Goal: Task Accomplishment & Management: Manage account settings

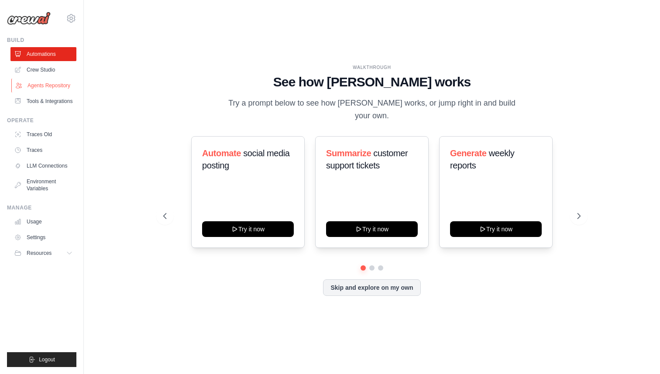
click at [51, 88] on link "Agents Repository" at bounding box center [44, 86] width 66 height 14
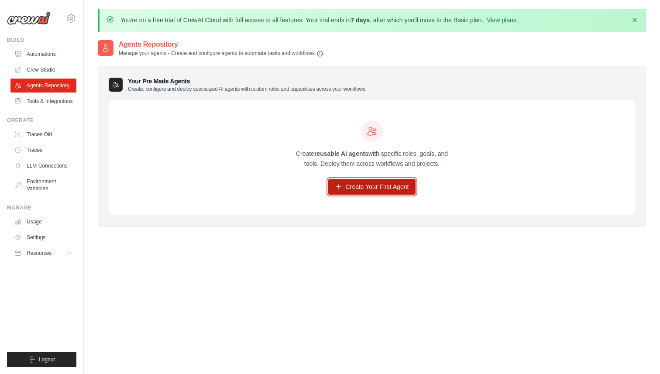
click at [393, 189] on link "Create Your First Agent" at bounding box center [372, 187] width 88 height 16
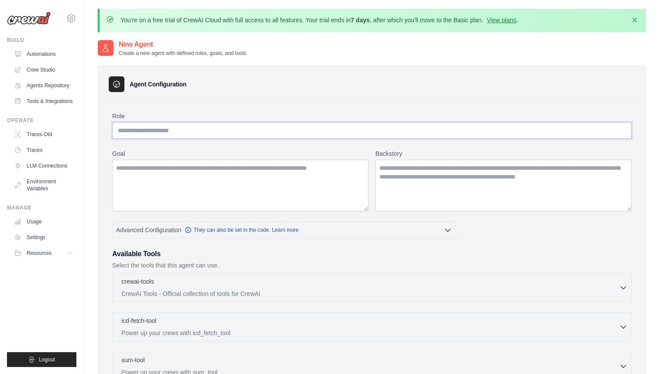
click at [238, 126] on input "Role" at bounding box center [372, 130] width 520 height 17
click at [153, 86] on h3 "Agent Configuration" at bounding box center [158, 84] width 57 height 9
click at [194, 130] on input "Role" at bounding box center [372, 130] width 520 height 17
type input "**********"
click at [196, 177] on textarea "Goal" at bounding box center [240, 186] width 256 height 52
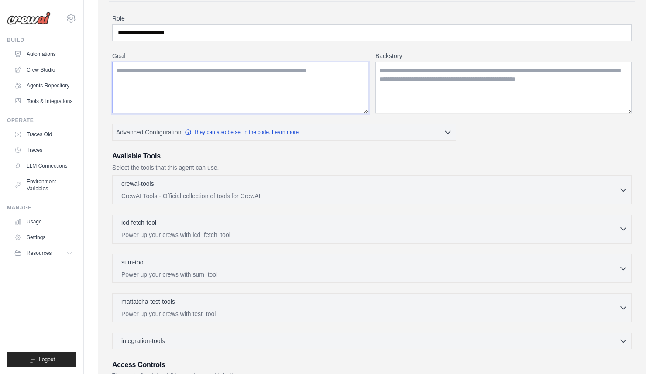
scroll to position [102, 0]
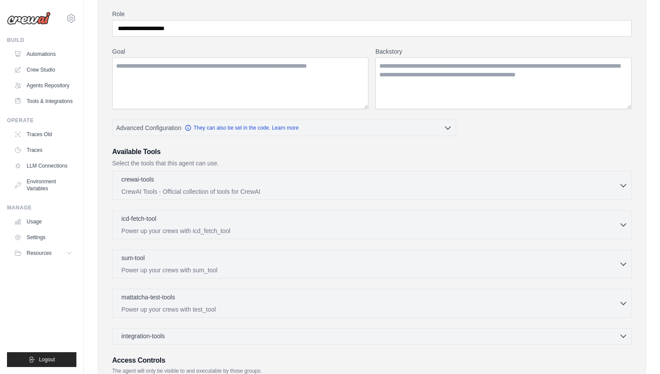
click at [163, 335] on span "integration-tools" at bounding box center [143, 336] width 44 height 9
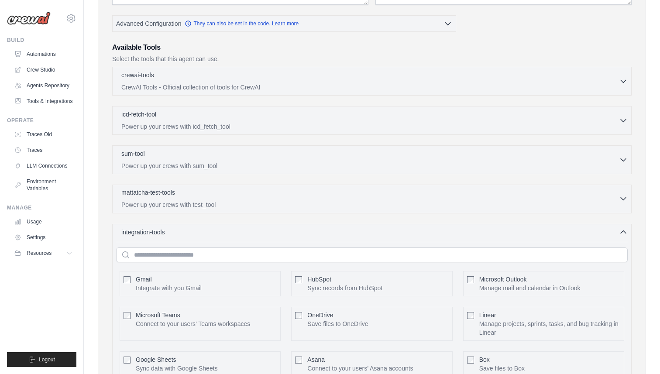
scroll to position [216, 0]
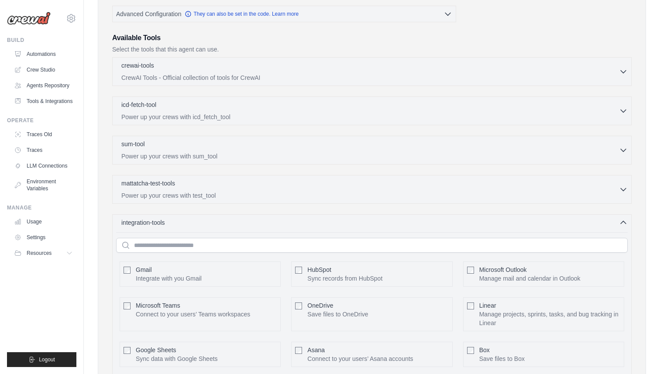
click at [214, 230] on div "integration-tools 0 selected Gmail HubSpot Microsoft Teams" at bounding box center [372, 348] width 520 height 268
click at [279, 222] on div "integration-tools 1 selected" at bounding box center [374, 222] width 507 height 9
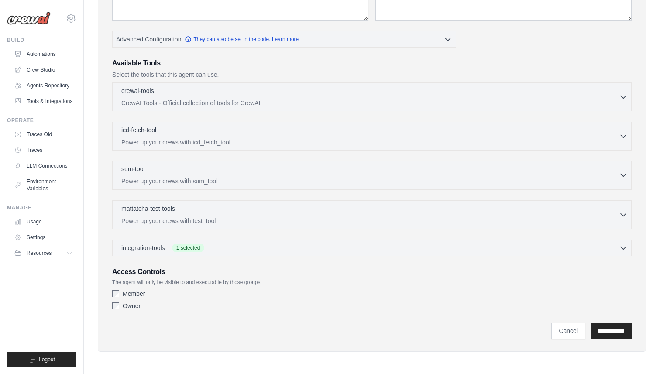
click at [168, 169] on div "sum-tool 0 selected" at bounding box center [370, 170] width 498 height 10
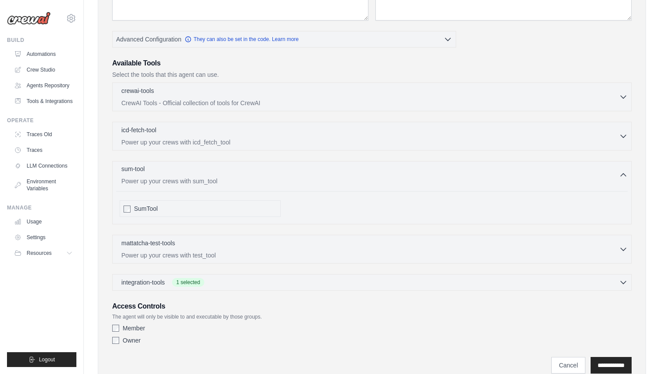
click at [168, 169] on div "sum-tool 0 selected" at bounding box center [370, 170] width 498 height 10
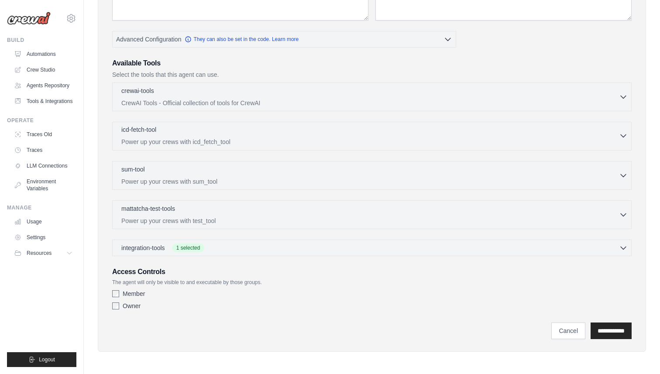
click at [168, 132] on div "icd-fetch-tool 0 selected" at bounding box center [370, 130] width 498 height 10
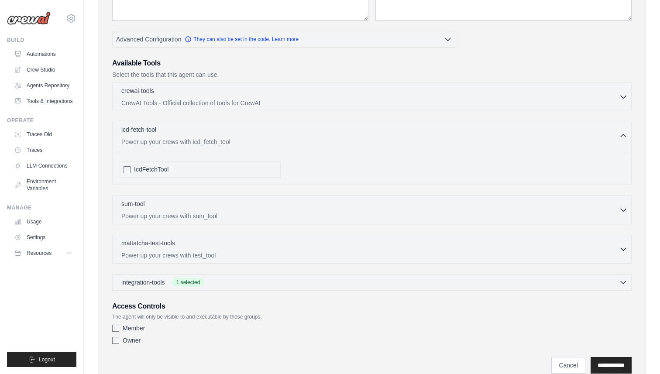
click at [168, 132] on div "icd-fetch-tool 0 selected" at bounding box center [370, 130] width 498 height 10
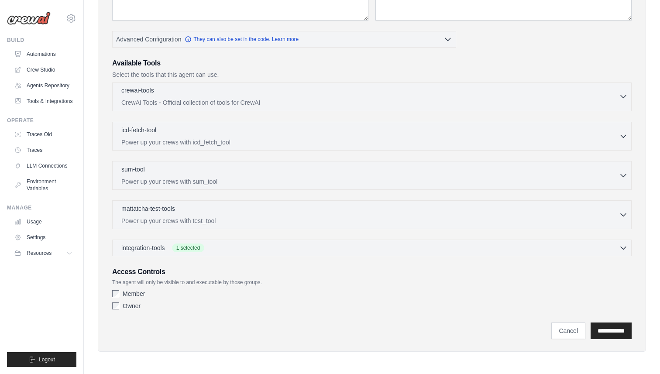
click at [165, 94] on div "crewai-tools 0 selected" at bounding box center [370, 91] width 498 height 10
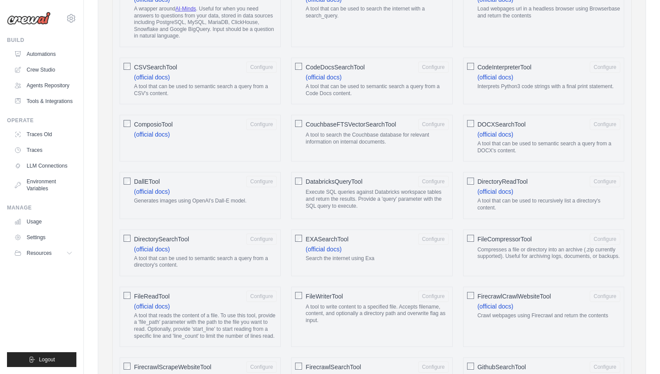
scroll to position [0, 0]
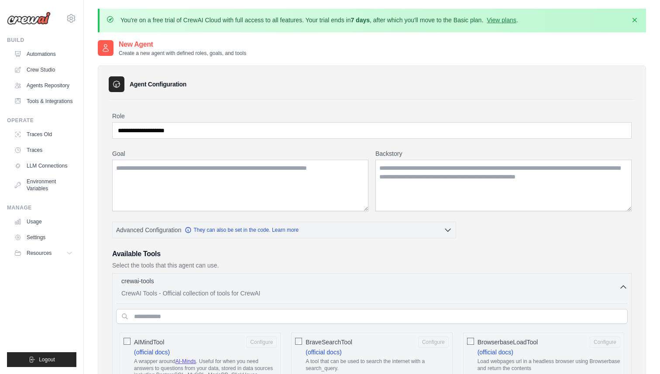
click at [294, 292] on p "CrewAI Tools - Official collection of tools for CrewAI" at bounding box center [370, 293] width 498 height 9
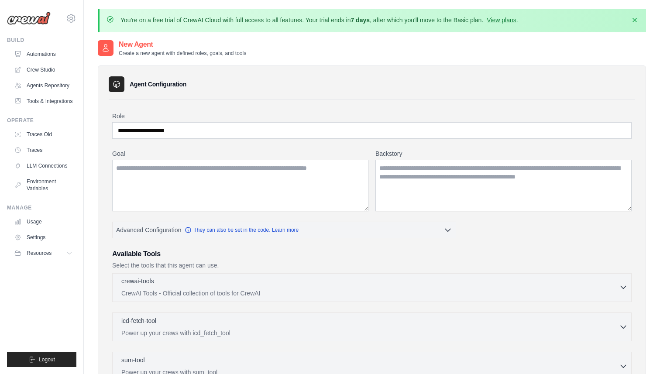
scroll to position [191, 0]
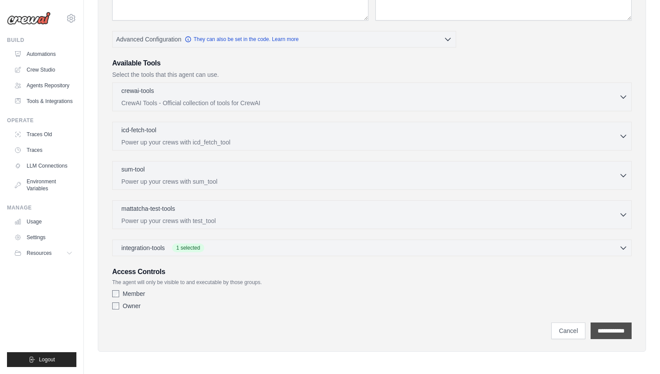
click at [596, 332] on input "**********" at bounding box center [611, 331] width 41 height 17
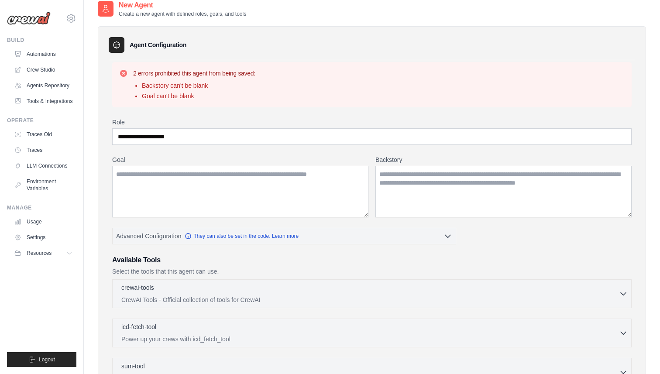
scroll to position [43, 0]
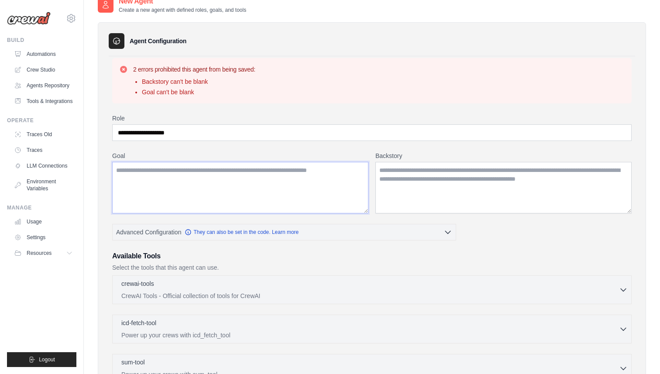
click at [216, 181] on textarea "Goal" at bounding box center [240, 188] width 256 height 52
type textarea "**********"
click at [434, 178] on textarea "Backstory" at bounding box center [504, 188] width 256 height 52
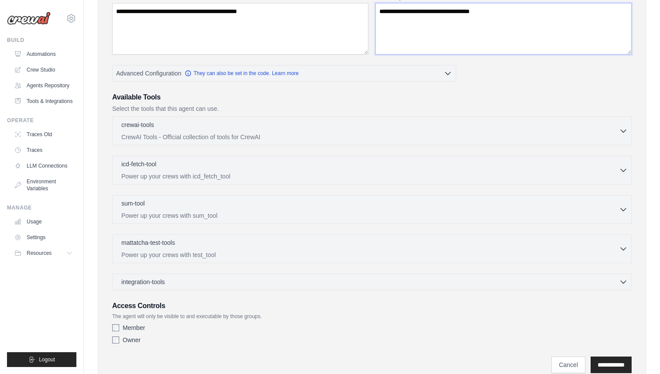
scroll to position [236, 0]
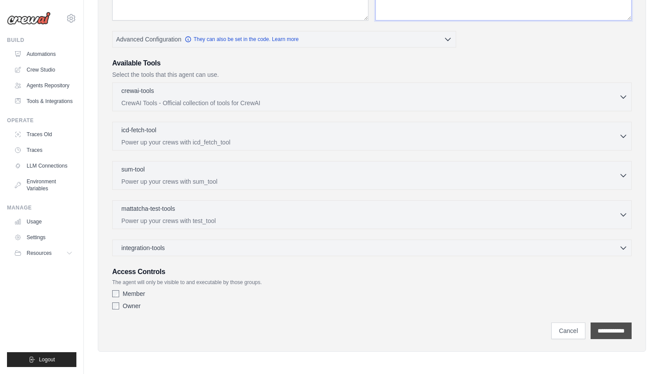
type textarea "**********"
click at [615, 336] on input "**********" at bounding box center [611, 331] width 41 height 17
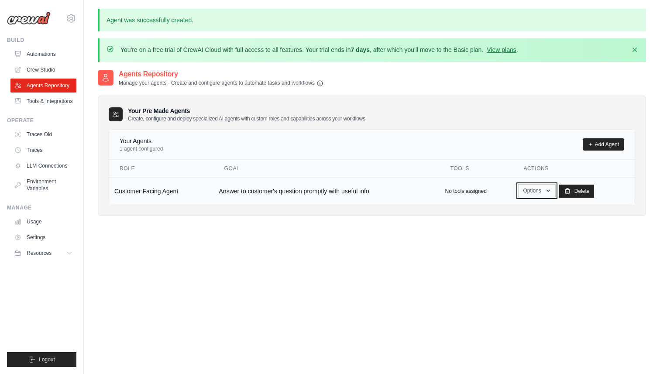
click at [527, 191] on button "Options" at bounding box center [536, 190] width 37 height 13
click at [424, 264] on div "Agents Repository Manage your agents - Create and configure agents to automate …" at bounding box center [372, 256] width 548 height 374
click at [262, 190] on td "Answer to customer's question promptly with useful info" at bounding box center [327, 191] width 226 height 28
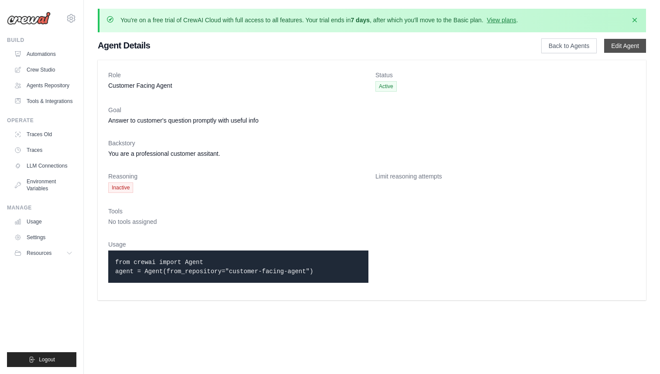
click at [619, 47] on link "Edit Agent" at bounding box center [625, 46] width 42 height 14
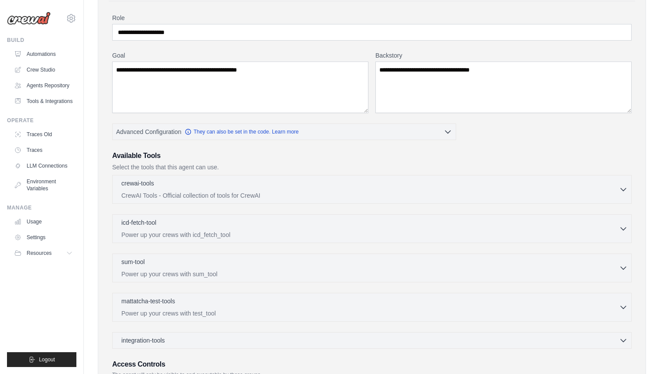
scroll to position [64, 0]
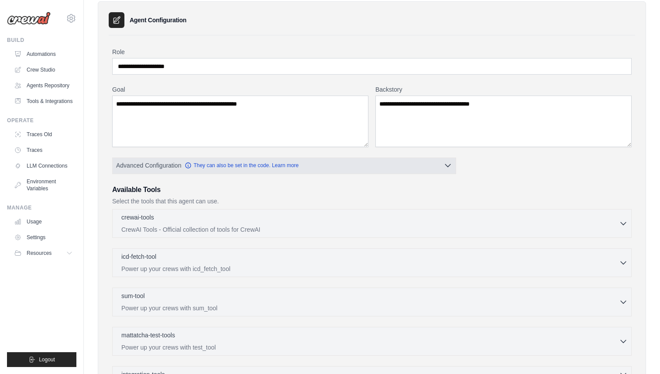
click at [158, 165] on span "Advanced Configuration" at bounding box center [148, 165] width 65 height 9
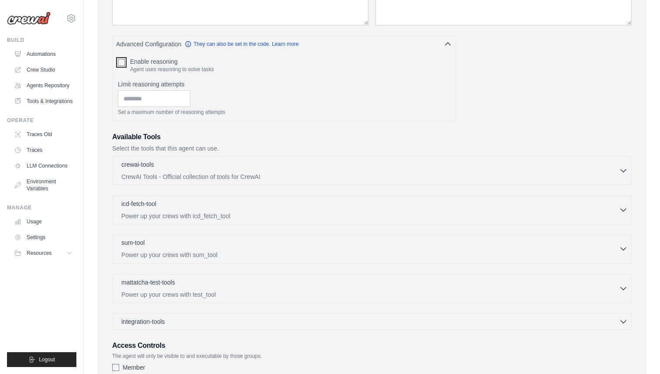
scroll to position [260, 0]
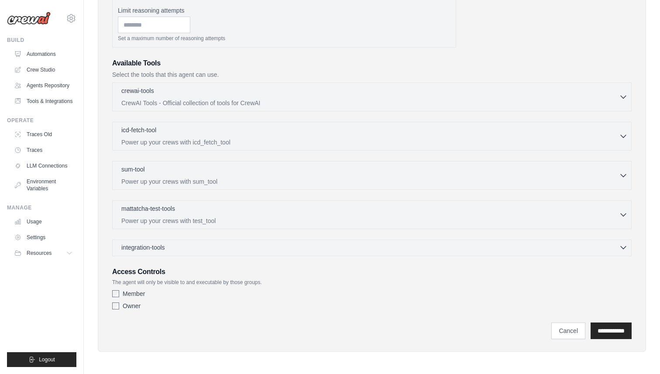
click at [186, 245] on div "integration-tools 0 selected" at bounding box center [374, 247] width 507 height 9
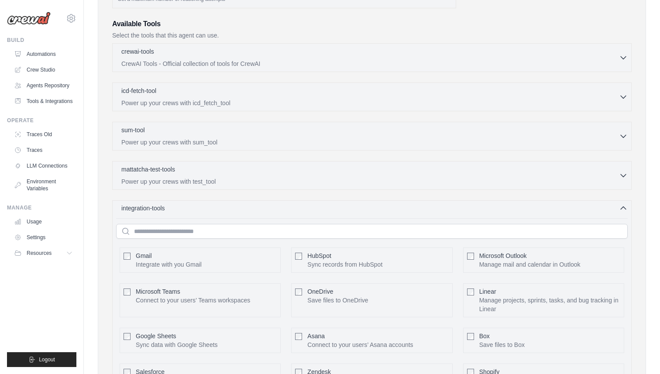
click at [181, 209] on div "integration-tools 0 selected" at bounding box center [374, 208] width 507 height 9
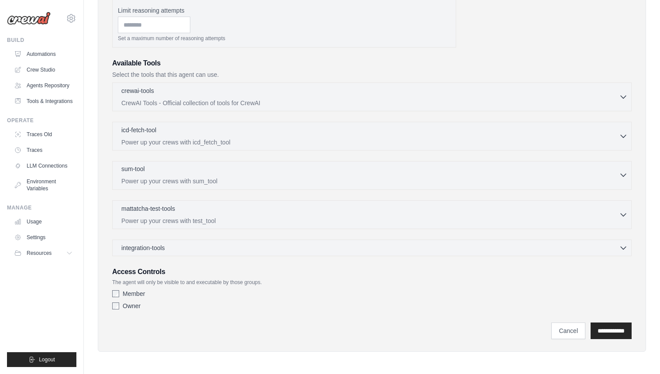
click at [168, 169] on div "sum-tool 0 selected" at bounding box center [370, 170] width 498 height 10
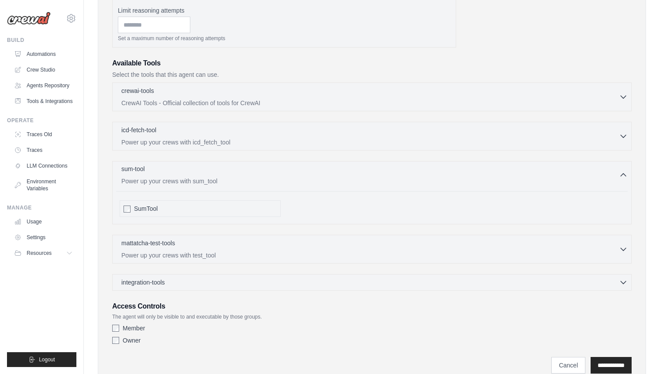
click at [168, 169] on div "sum-tool 0 selected" at bounding box center [370, 170] width 498 height 10
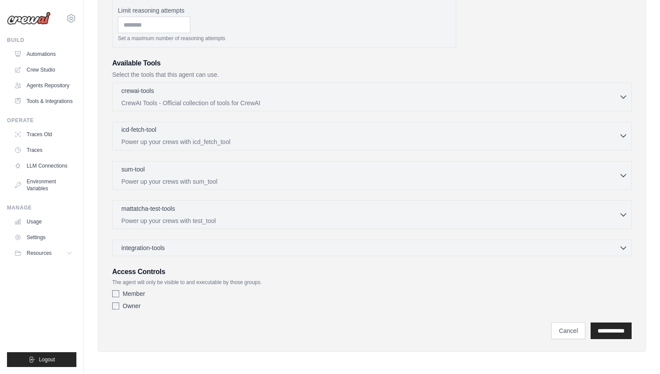
click at [161, 133] on div "icd-fetch-tool 0 selected" at bounding box center [370, 130] width 498 height 10
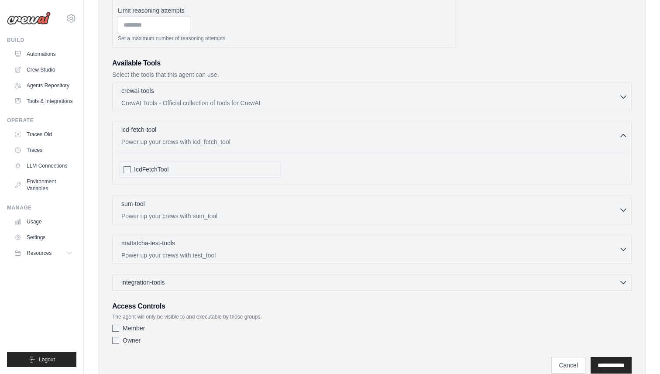
click at [161, 133] on div "icd-fetch-tool 0 selected" at bounding box center [370, 130] width 498 height 10
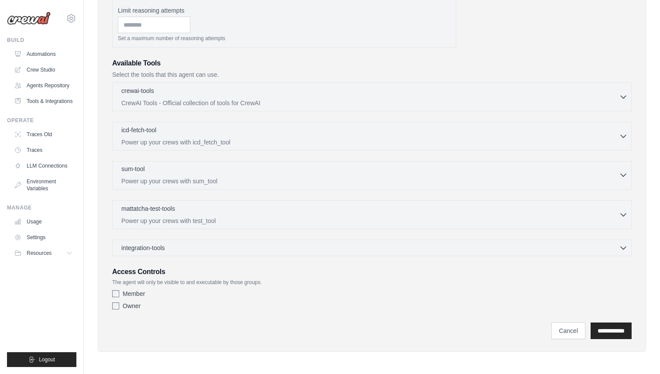
click at [168, 178] on p "Power up your crews with sum_tool" at bounding box center [370, 181] width 498 height 9
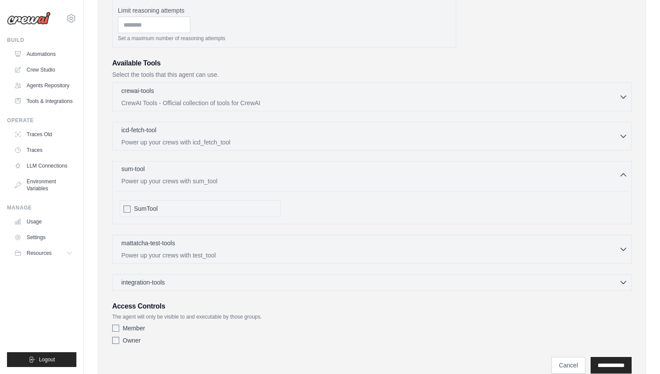
click at [168, 178] on p "Power up your crews with sum_tool" at bounding box center [370, 181] width 498 height 9
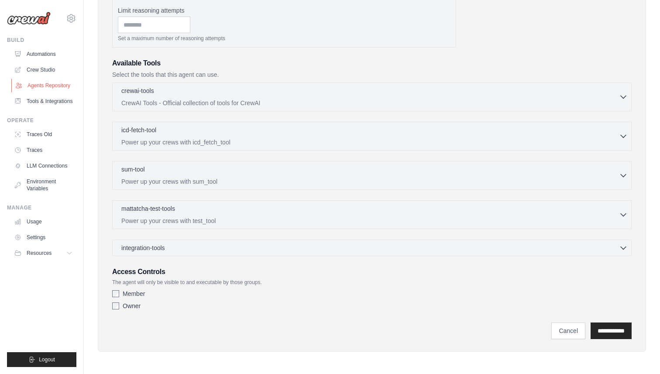
click at [54, 85] on link "Agents Repository" at bounding box center [44, 86] width 66 height 14
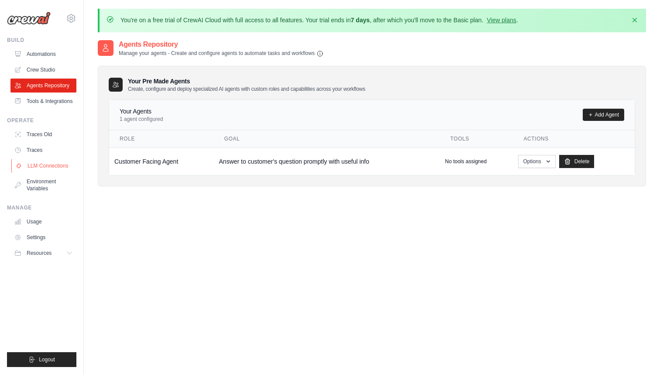
click at [48, 169] on link "LLM Connections" at bounding box center [44, 166] width 66 height 14
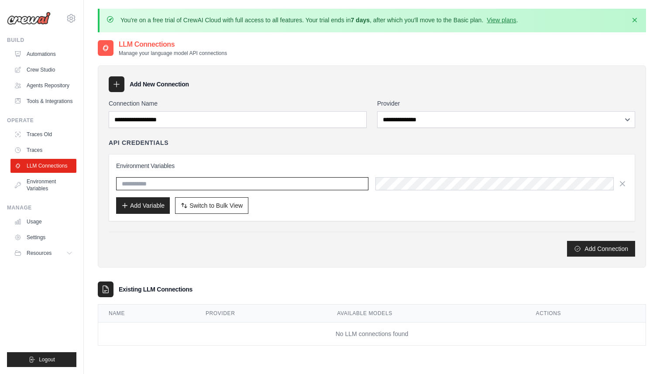
click at [198, 186] on input "text" at bounding box center [242, 183] width 252 height 13
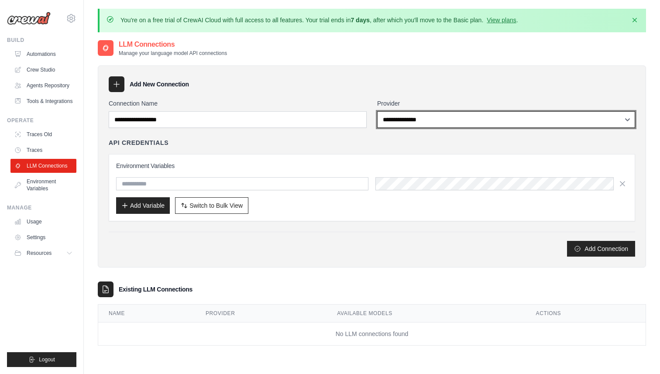
click at [407, 118] on select "**********" at bounding box center [506, 119] width 258 height 17
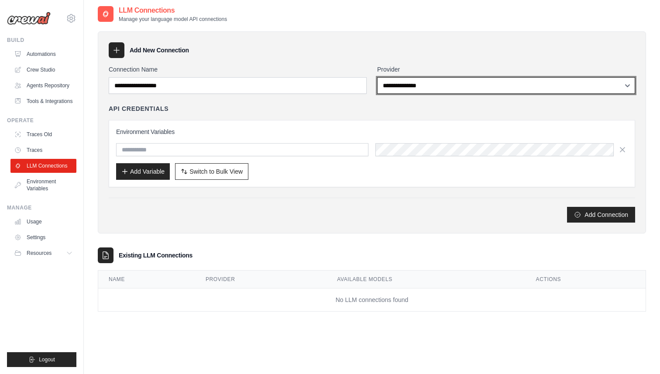
scroll to position [48, 0]
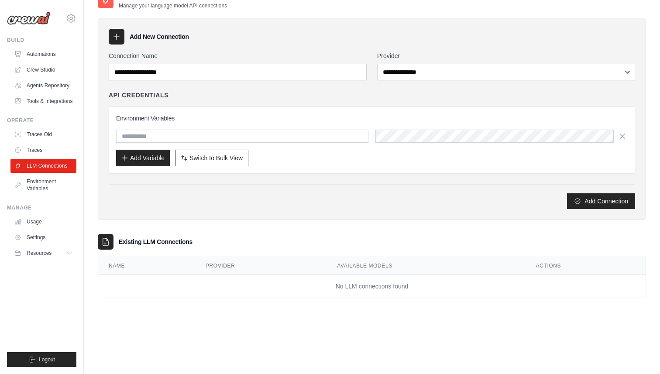
click at [334, 277] on td "No LLM connections found" at bounding box center [372, 286] width 548 height 23
click at [39, 189] on link "Environment Variables" at bounding box center [44, 185] width 66 height 21
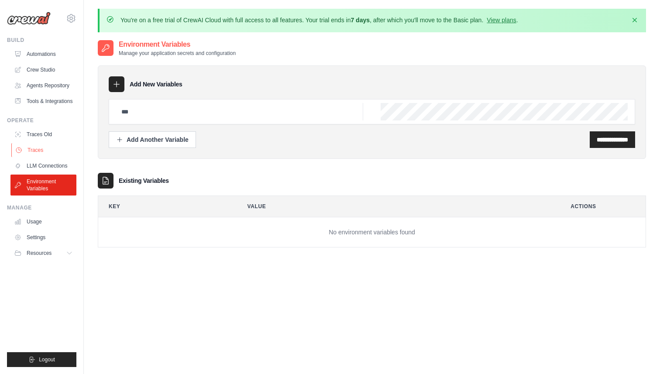
click at [38, 145] on link "Traces" at bounding box center [44, 150] width 66 height 14
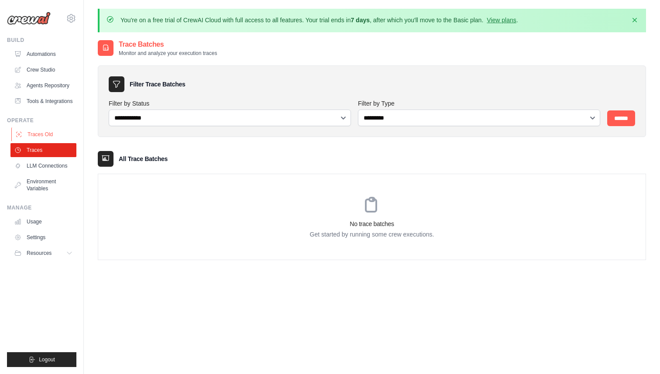
click at [49, 135] on link "Traces Old" at bounding box center [44, 135] width 66 height 14
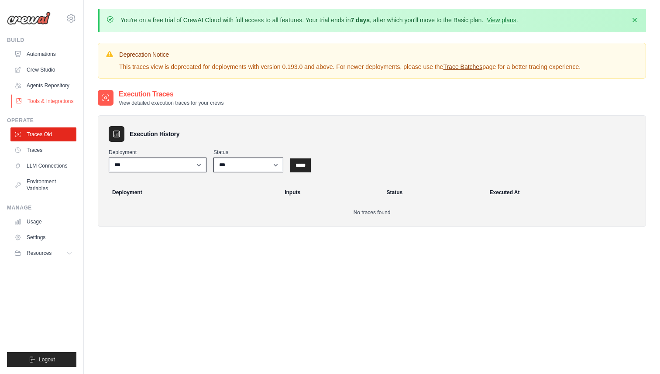
click at [56, 104] on link "Tools & Integrations" at bounding box center [44, 101] width 66 height 14
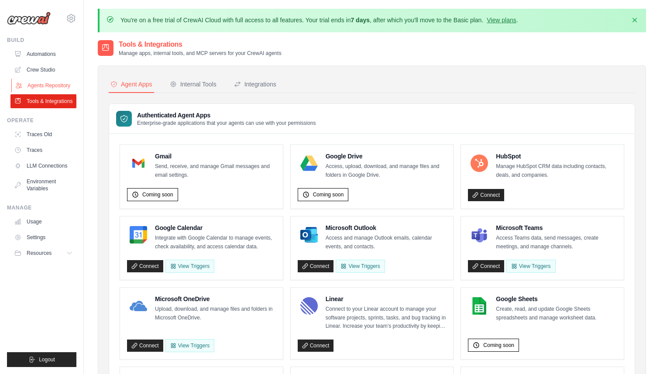
click at [45, 87] on link "Agents Repository" at bounding box center [44, 86] width 66 height 14
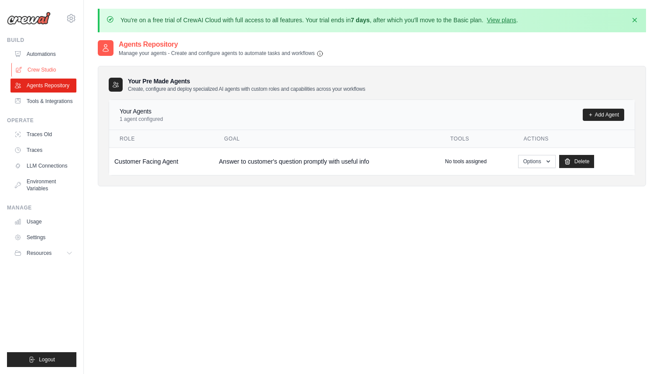
click at [32, 70] on link "Crew Studio" at bounding box center [44, 70] width 66 height 14
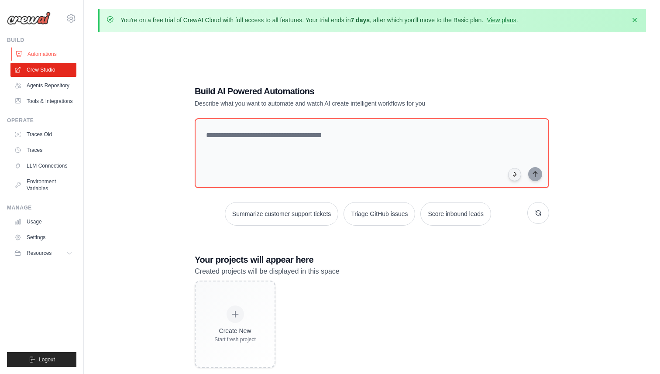
click at [45, 55] on link "Automations" at bounding box center [44, 54] width 66 height 14
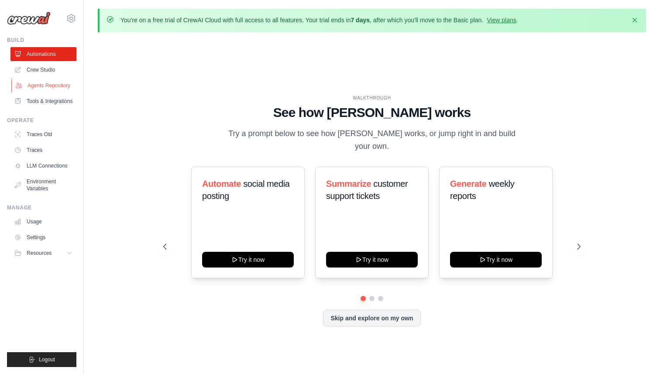
click at [58, 83] on link "Agents Repository" at bounding box center [44, 86] width 66 height 14
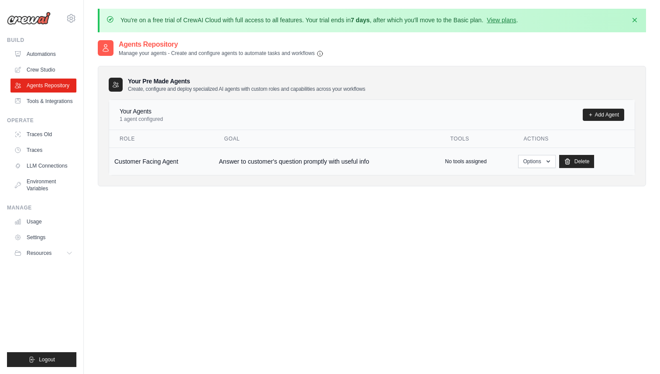
click at [431, 157] on td "Answer to customer's question promptly with useful info" at bounding box center [327, 162] width 226 height 28
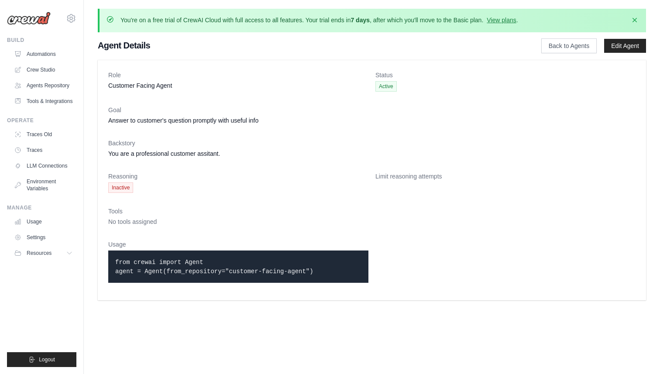
click at [184, 274] on code "from crewai import Agent agent = Agent(from_repository="customer-facing-agent")" at bounding box center [214, 267] width 198 height 16
click at [122, 190] on span "Inactive" at bounding box center [120, 188] width 25 height 10
click at [157, 154] on dd "You are a professional customer assitant." at bounding box center [371, 153] width 527 height 9
click at [417, 176] on dt "Limit reasoning attempts" at bounding box center [506, 176] width 260 height 9
click at [41, 147] on link "Traces" at bounding box center [44, 150] width 66 height 14
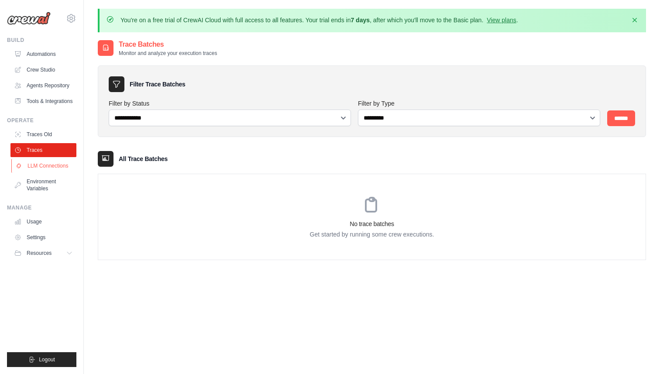
click at [57, 165] on link "LLM Connections" at bounding box center [44, 166] width 66 height 14
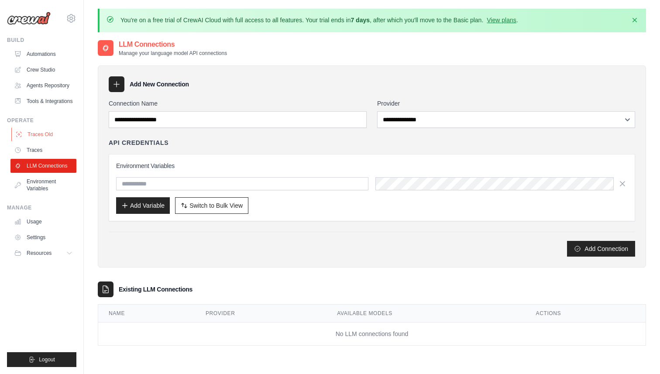
click at [51, 136] on link "Traces Old" at bounding box center [44, 135] width 66 height 14
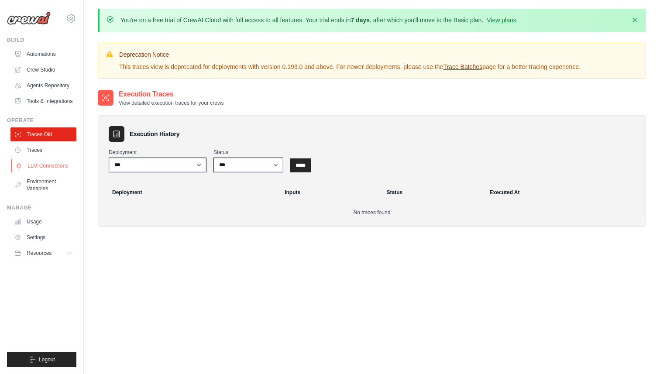
click at [55, 169] on link "LLM Connections" at bounding box center [44, 166] width 66 height 14
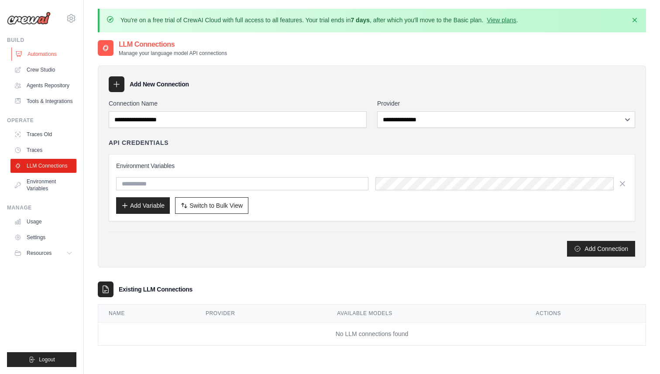
click at [34, 52] on link "Automations" at bounding box center [44, 54] width 66 height 14
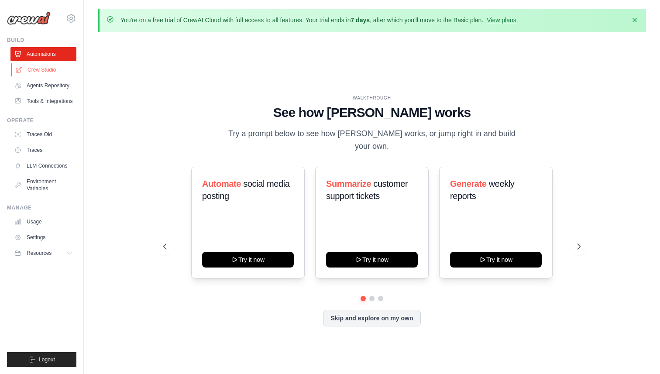
click at [45, 68] on link "Crew Studio" at bounding box center [44, 70] width 66 height 14
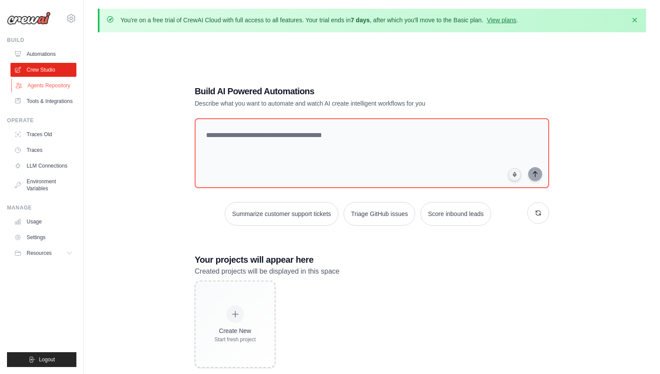
click at [55, 83] on link "Agents Repository" at bounding box center [44, 86] width 66 height 14
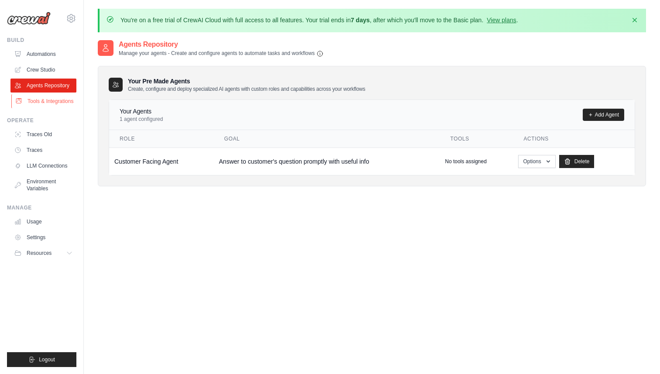
click at [51, 103] on link "Tools & Integrations" at bounding box center [44, 101] width 66 height 14
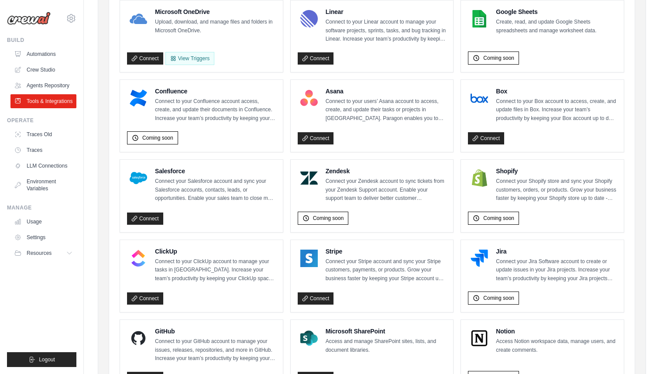
scroll to position [290, 0]
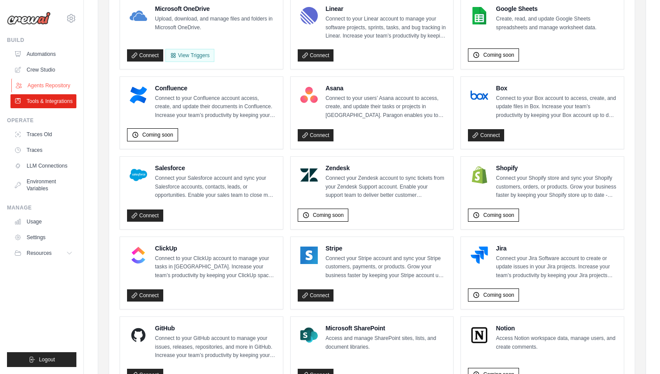
click at [59, 92] on link "Agents Repository" at bounding box center [44, 86] width 66 height 14
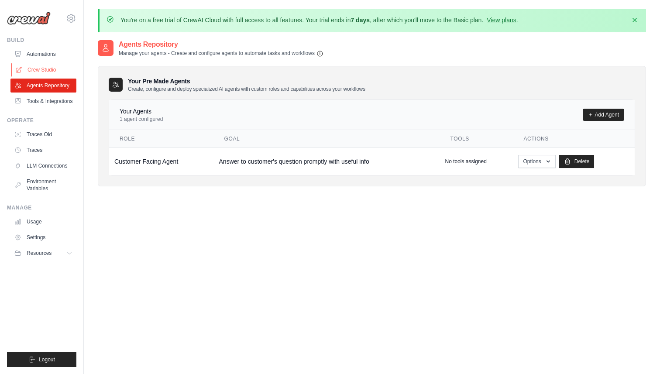
click at [44, 68] on link "Crew Studio" at bounding box center [44, 70] width 66 height 14
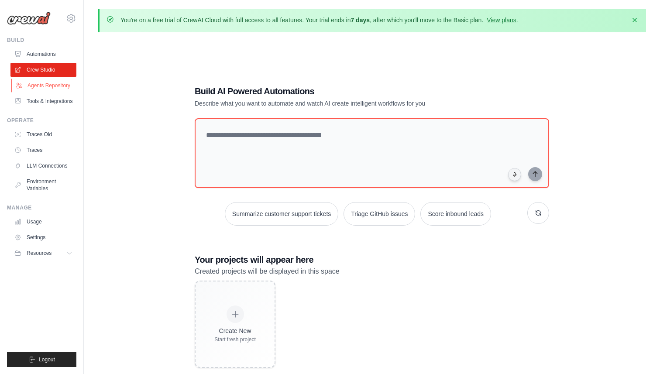
click at [52, 85] on link "Agents Repository" at bounding box center [44, 86] width 66 height 14
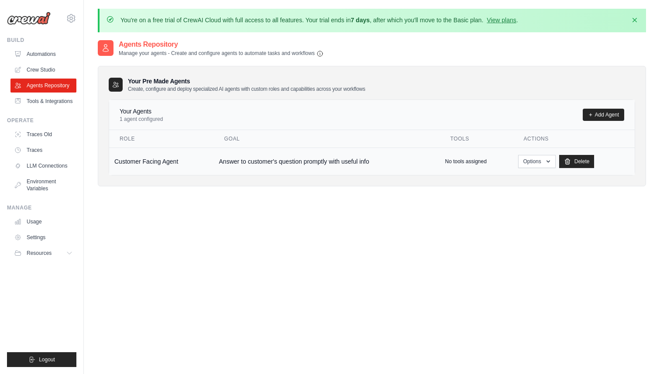
click at [456, 164] on p "No tools assigned" at bounding box center [465, 161] width 41 height 7
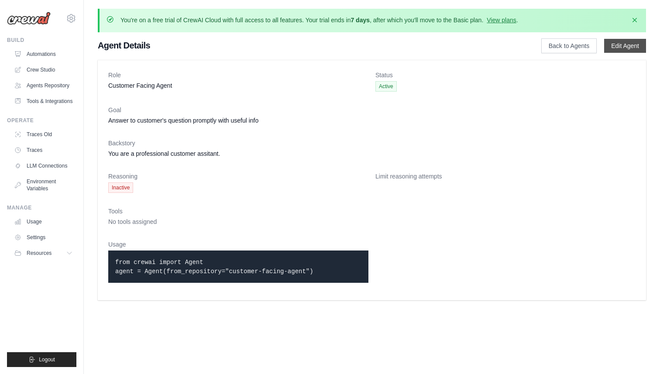
click at [618, 44] on link "Edit Agent" at bounding box center [625, 46] width 42 height 14
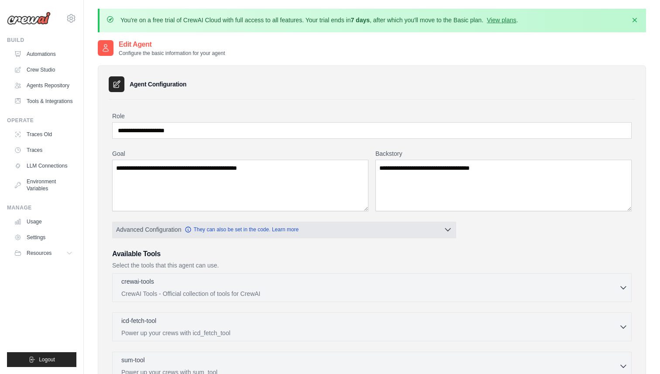
click at [167, 231] on span "Advanced Configuration" at bounding box center [148, 229] width 65 height 9
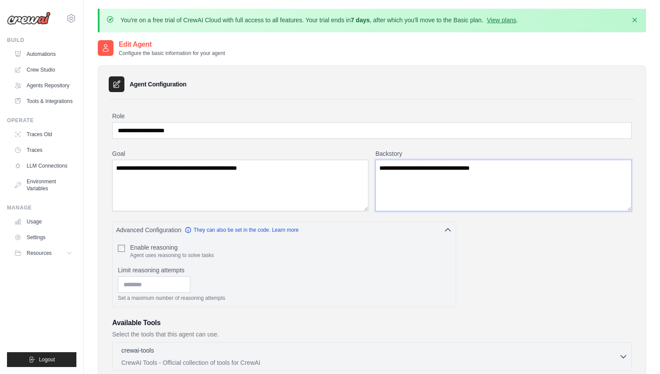
click at [437, 178] on textarea "**********" at bounding box center [504, 186] width 256 height 52
click at [251, 177] on textarea "**********" at bounding box center [240, 186] width 256 height 52
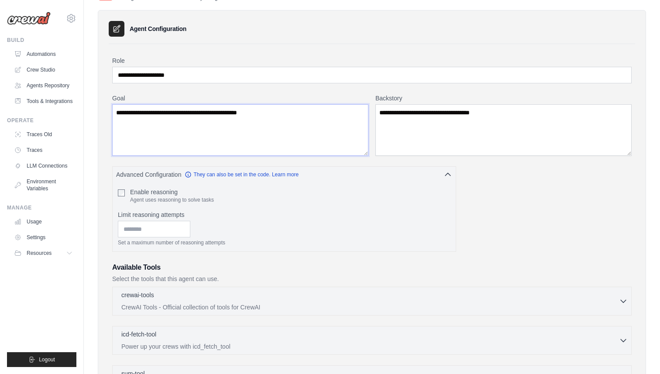
scroll to position [49, 0]
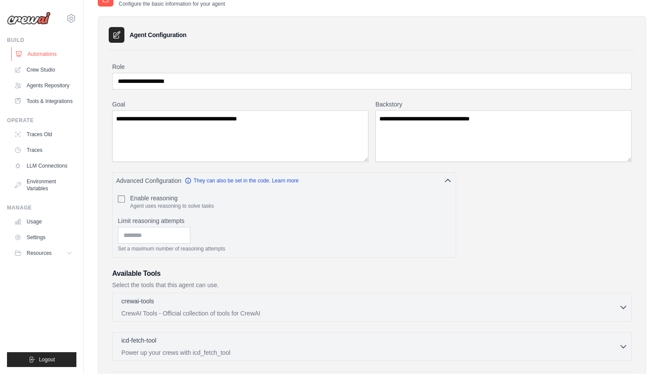
click at [58, 55] on link "Automations" at bounding box center [44, 54] width 66 height 14
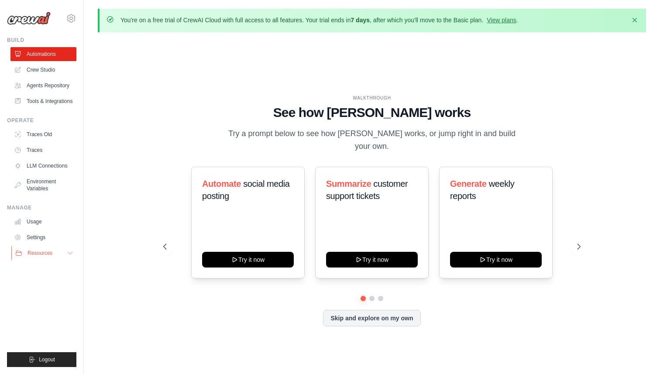
click at [52, 257] on button "Resources" at bounding box center [44, 253] width 66 height 14
click at [38, 227] on link "Usage" at bounding box center [44, 222] width 66 height 14
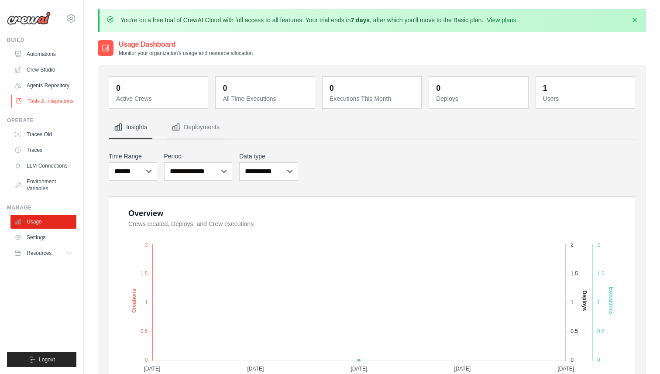
click at [52, 100] on link "Tools & Integrations" at bounding box center [44, 101] width 66 height 14
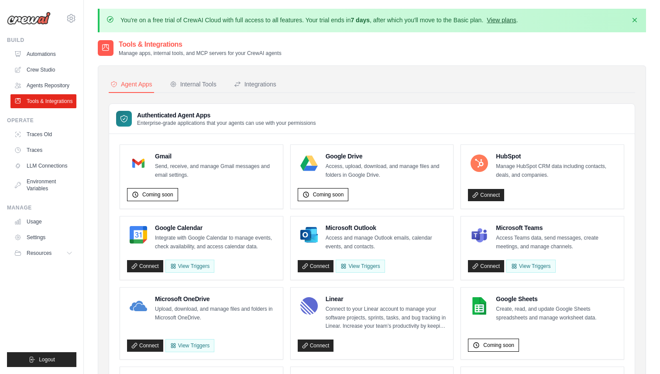
click at [500, 21] on link "View plans" at bounding box center [501, 20] width 29 height 7
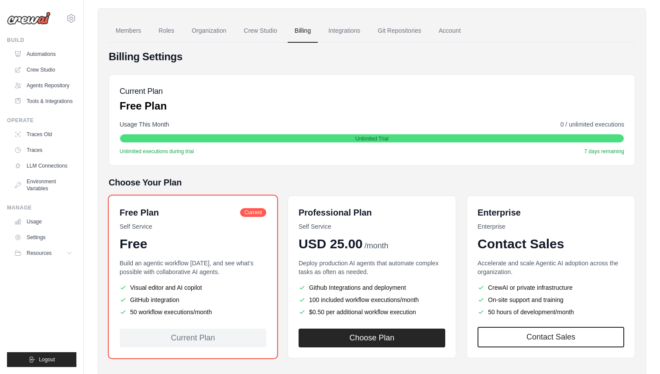
scroll to position [94, 0]
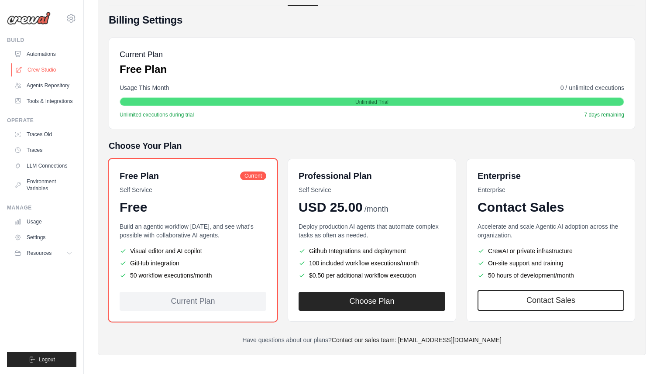
click at [40, 69] on link "Crew Studio" at bounding box center [44, 70] width 66 height 14
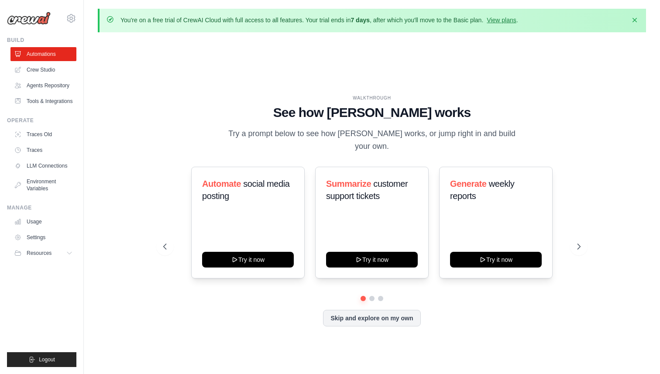
click at [48, 86] on link "Agents Repository" at bounding box center [43, 86] width 66 height 14
